Goal: Transaction & Acquisition: Purchase product/service

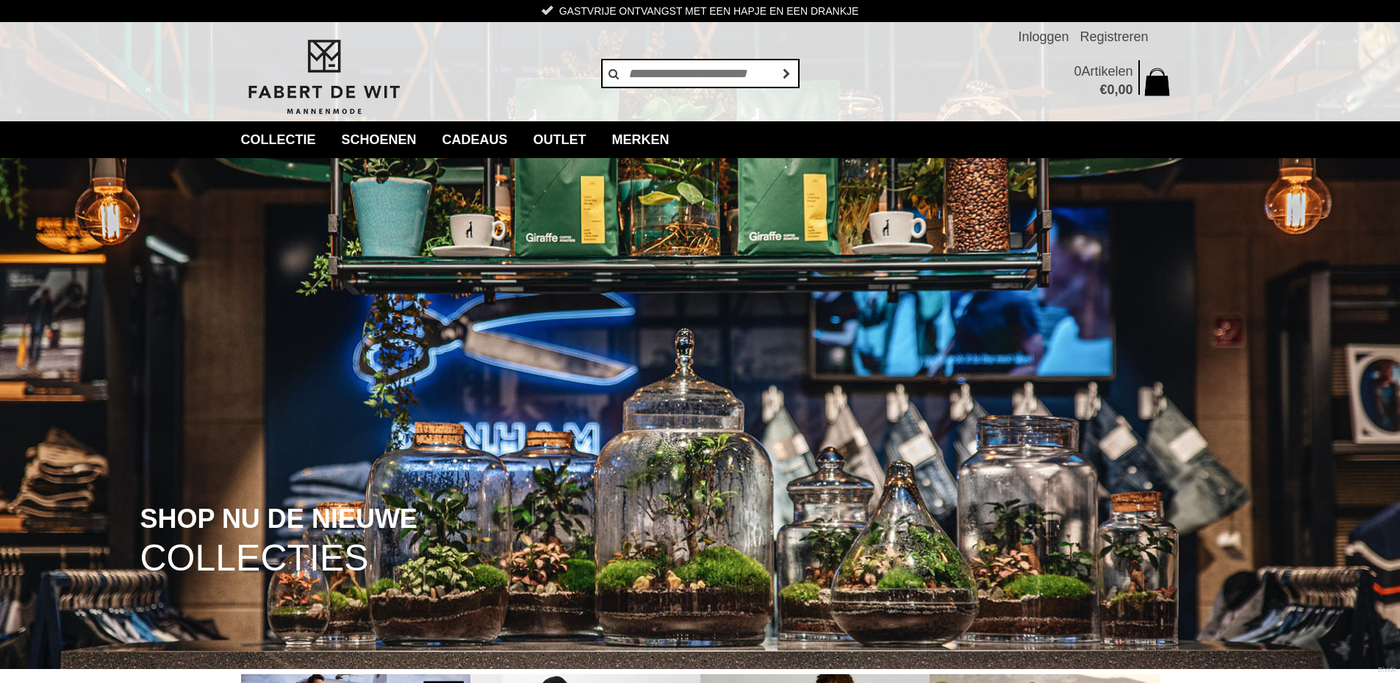
click at [417, 317] on img at bounding box center [700, 334] width 1400 height 669
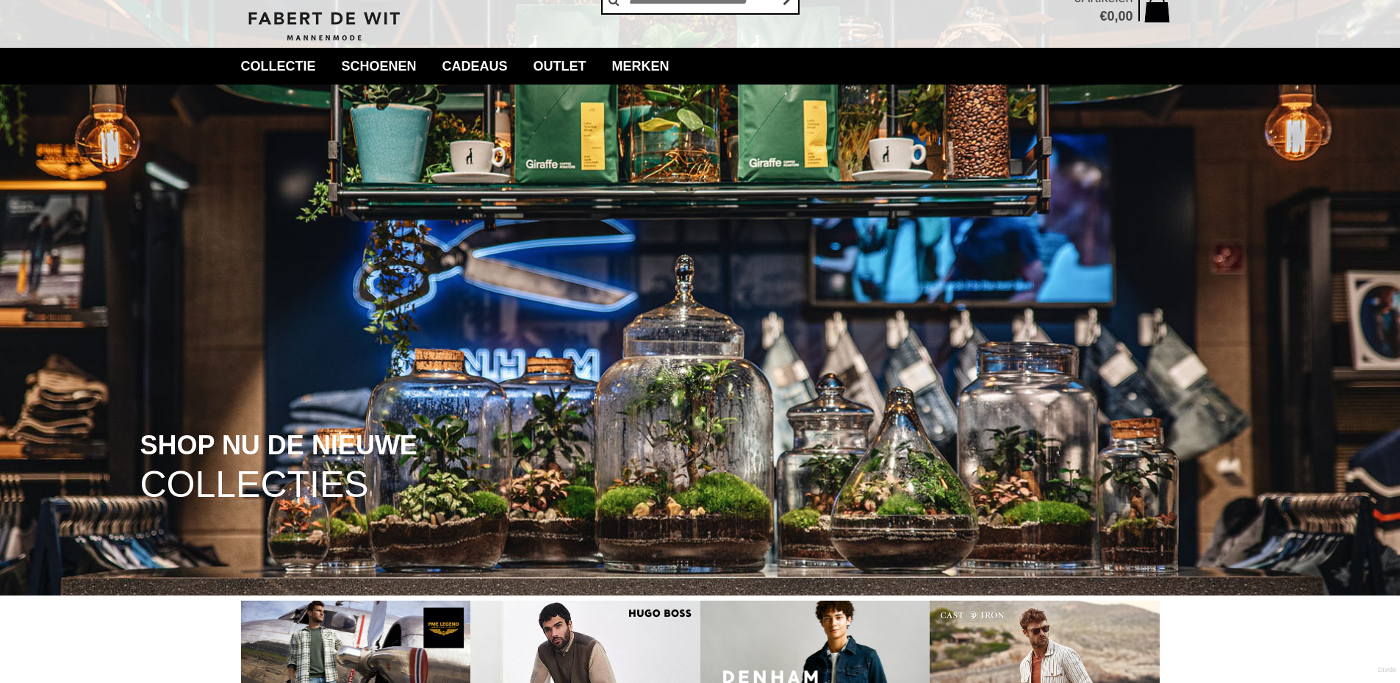
scroll to position [73, 0]
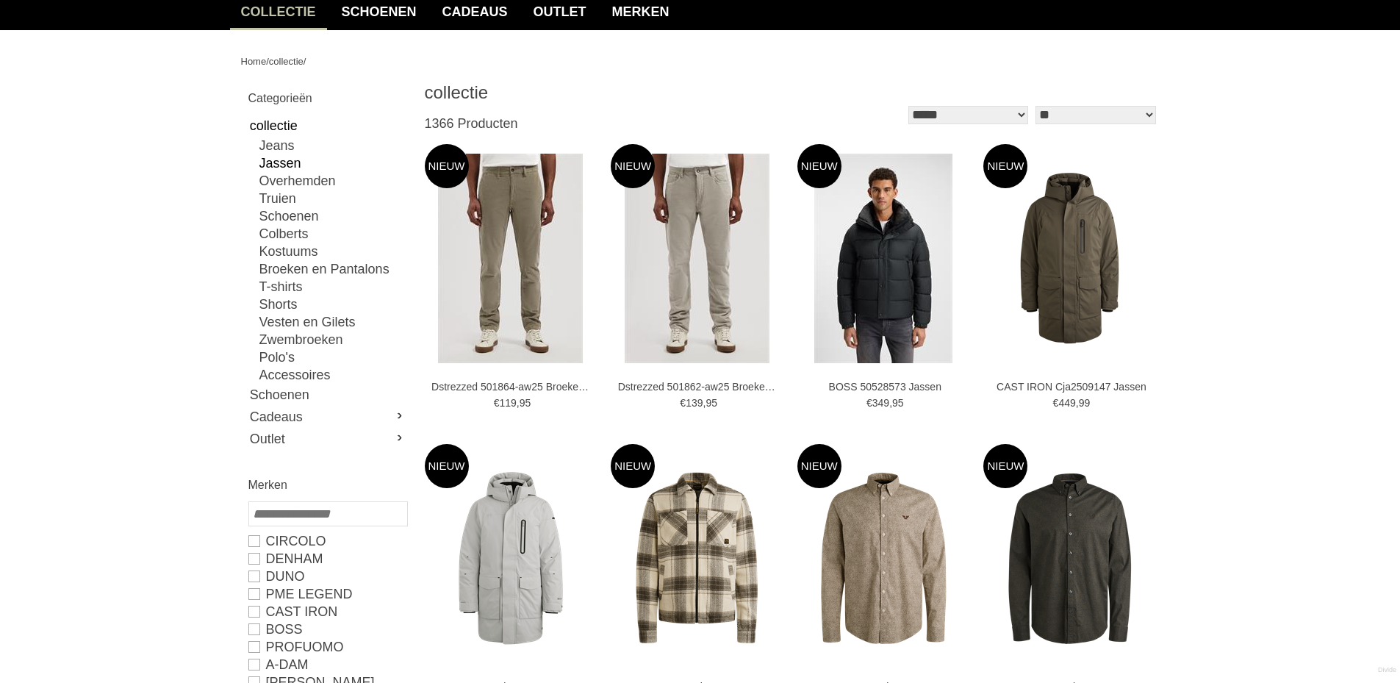
scroll to position [220, 0]
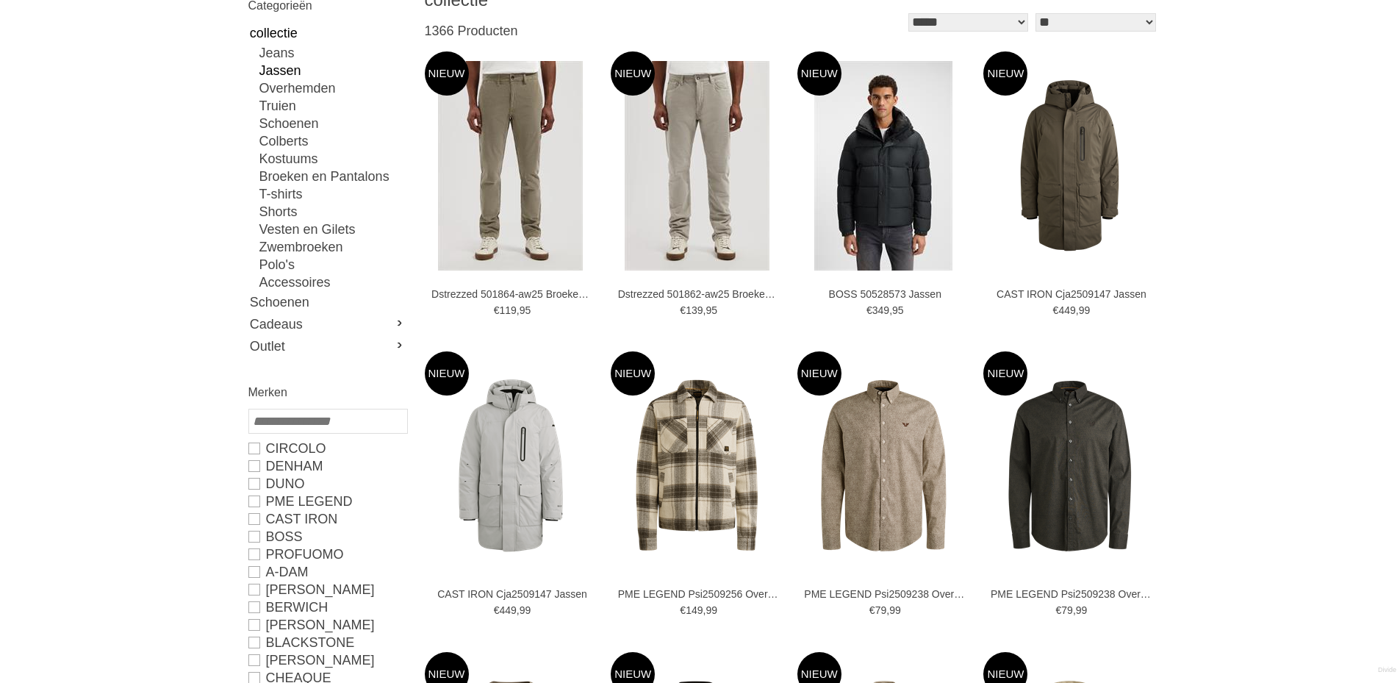
type input "*"
type input "****"
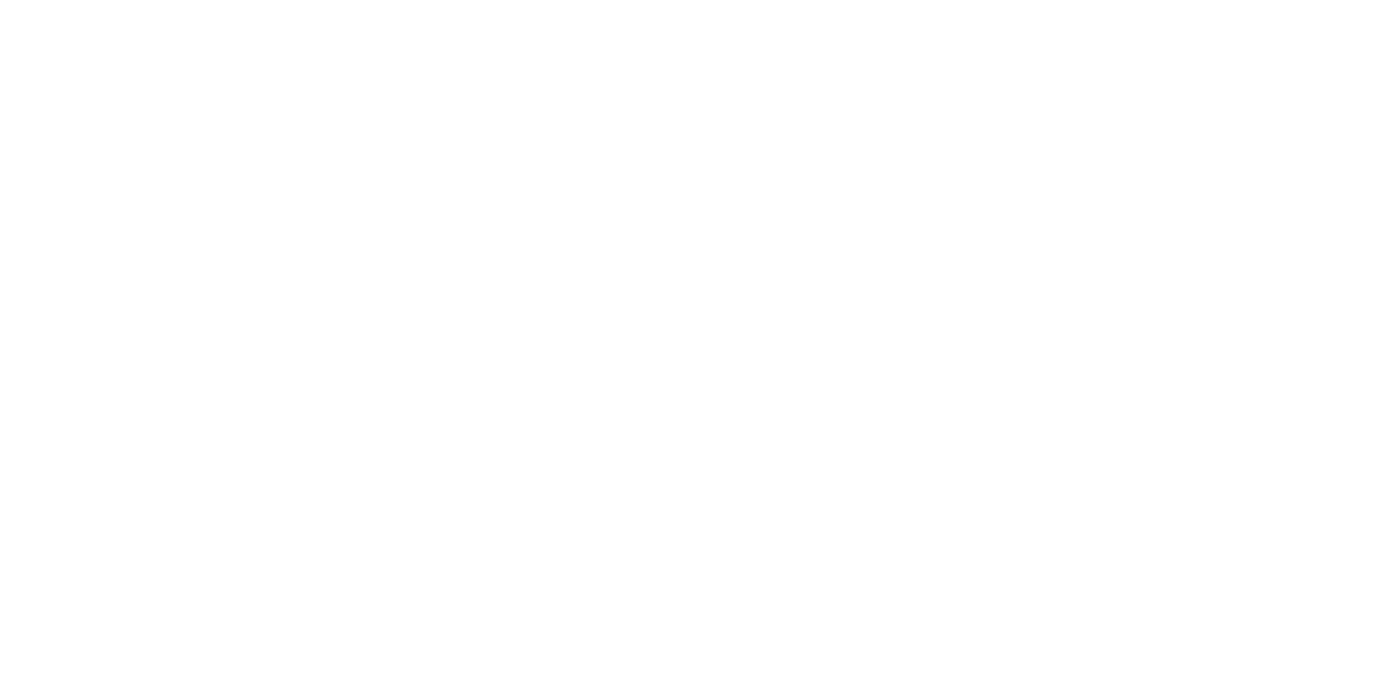
scroll to position [0, 0]
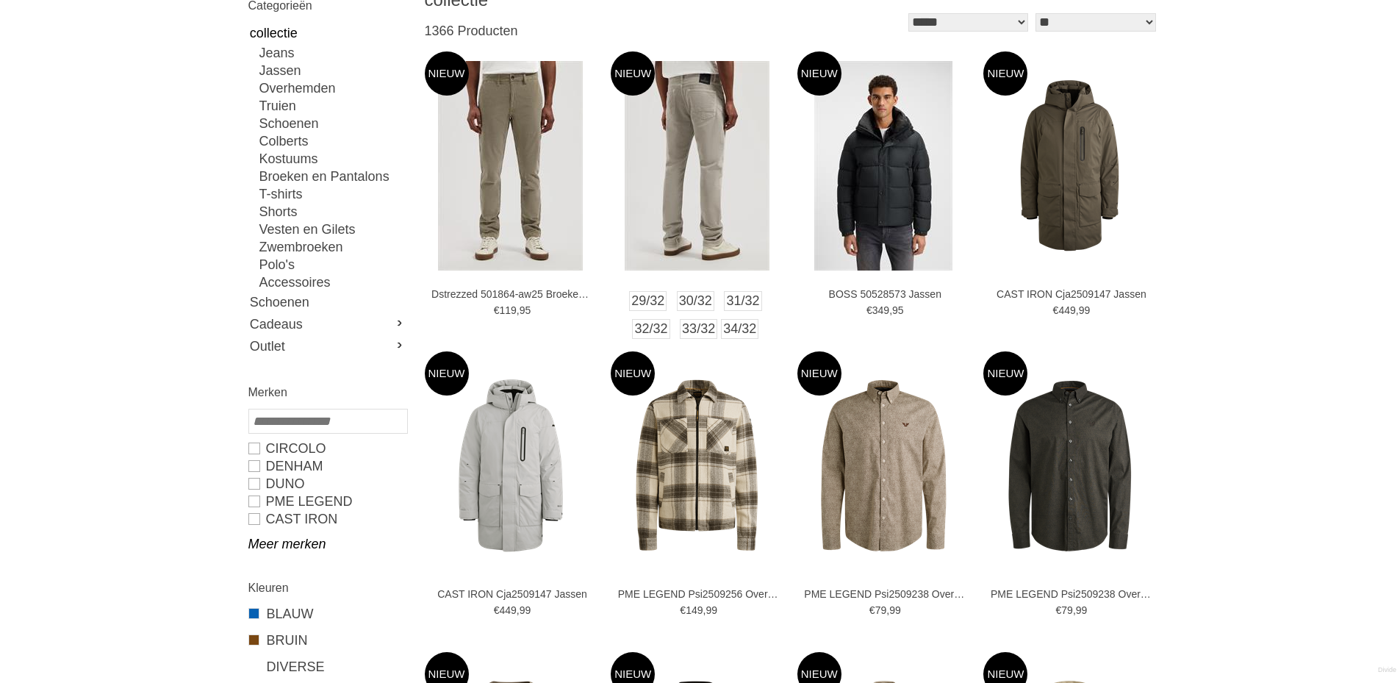
click at [638, 167] on img at bounding box center [697, 165] width 145 height 209
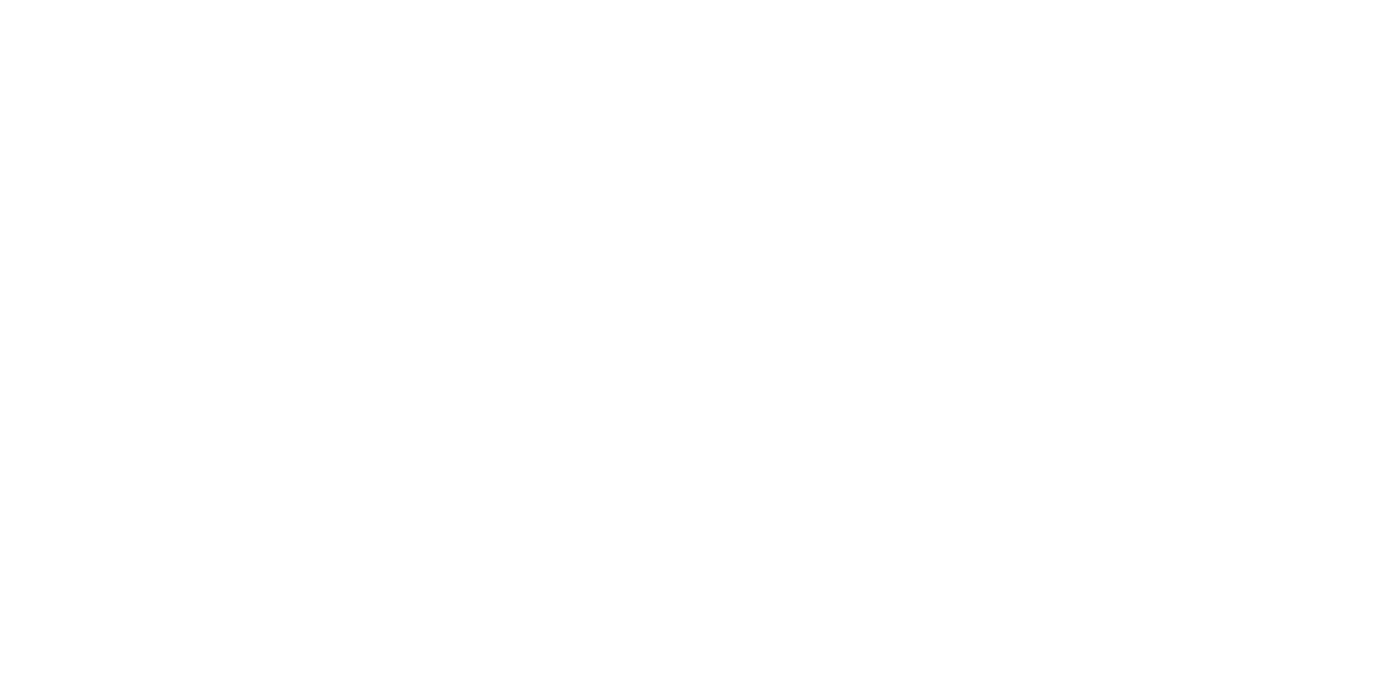
scroll to position [147, 0]
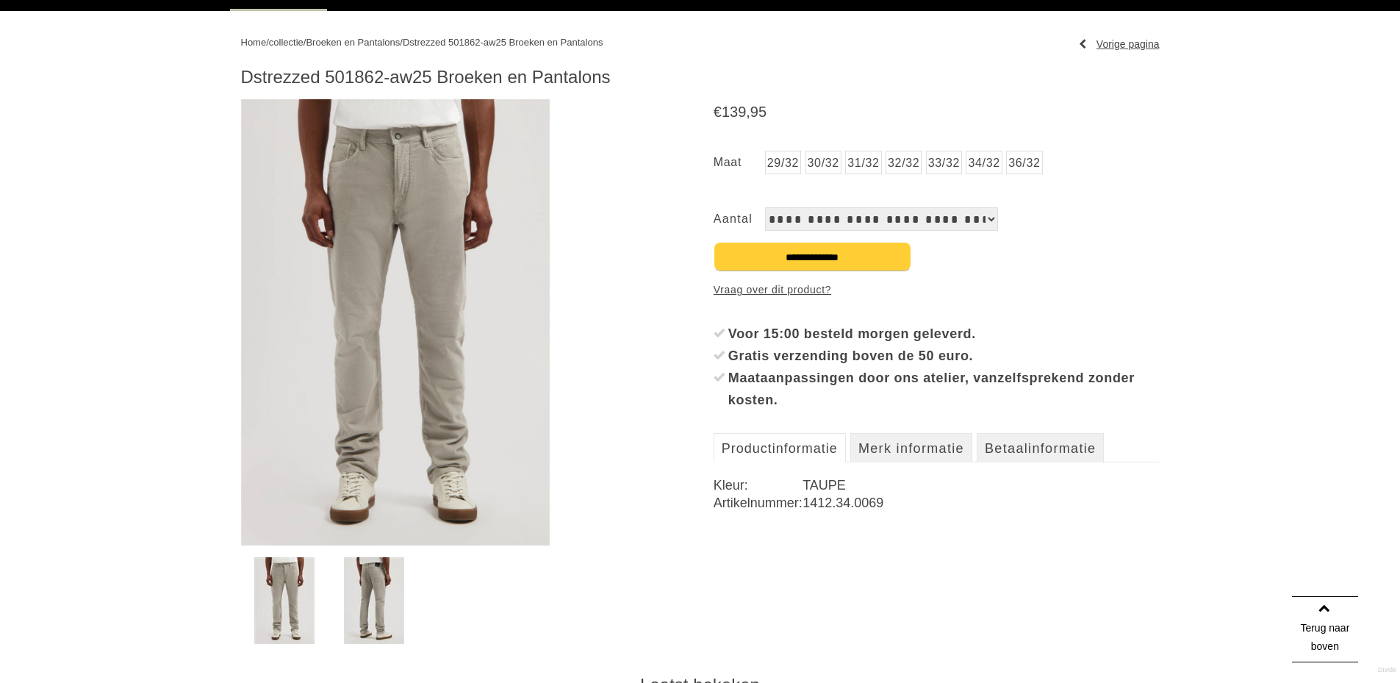
drag, startPoint x: 373, startPoint y: 576, endPoint x: 361, endPoint y: 577, distance: 12.5
click at [373, 576] on img at bounding box center [374, 600] width 60 height 87
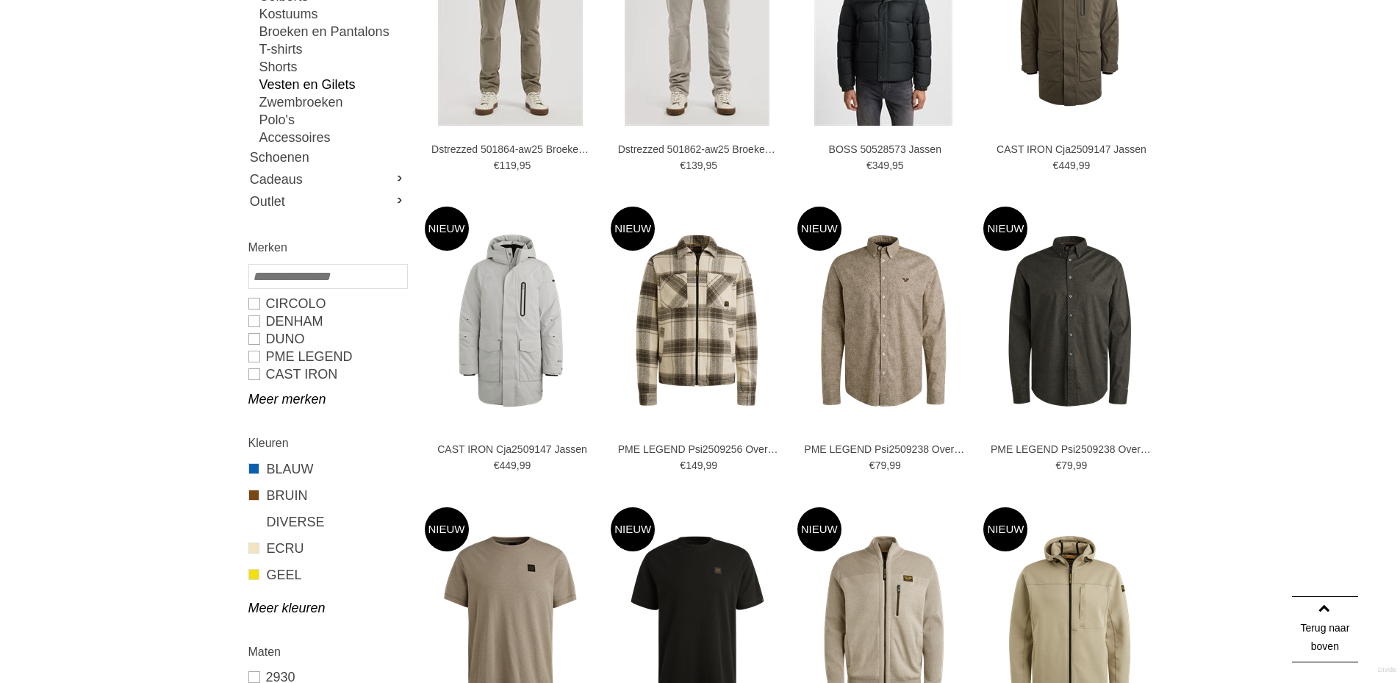
scroll to position [659, 0]
